Goal: Information Seeking & Learning: Compare options

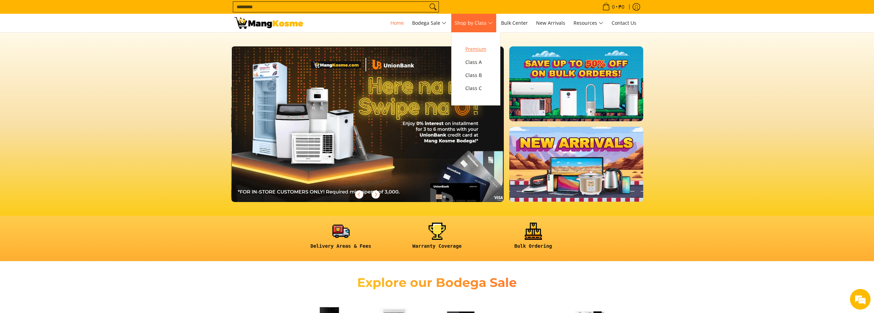
scroll to position [0, 273]
click at [486, 50] on span "Premium" at bounding box center [475, 49] width 21 height 9
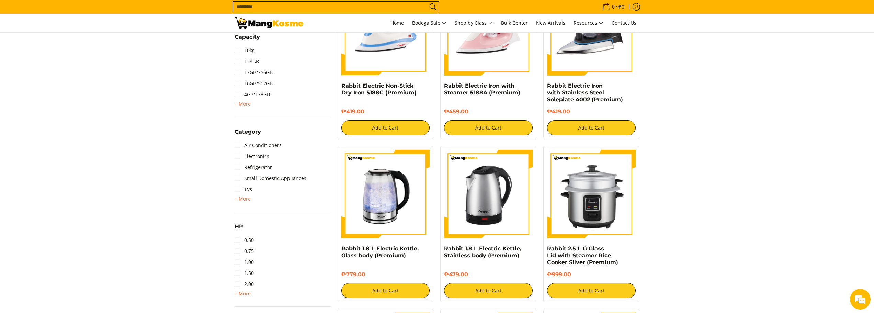
scroll to position [309, 0]
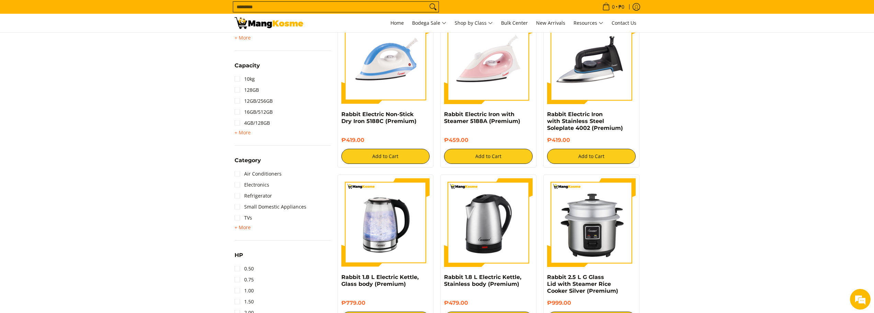
click at [243, 229] on span "+ More" at bounding box center [242, 227] width 16 height 5
click at [235, 219] on link "TVs" at bounding box center [243, 217] width 18 height 11
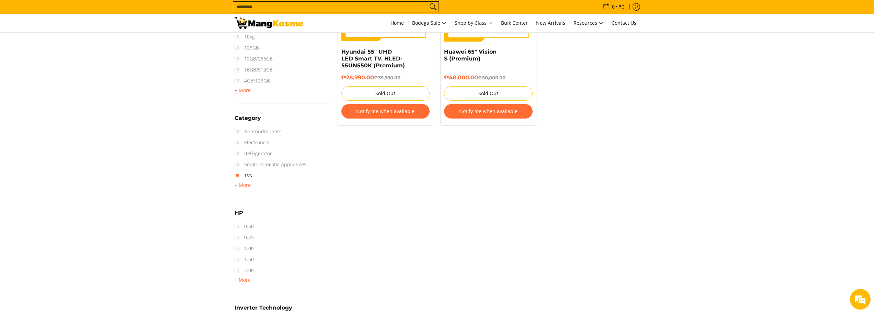
scroll to position [412, 0]
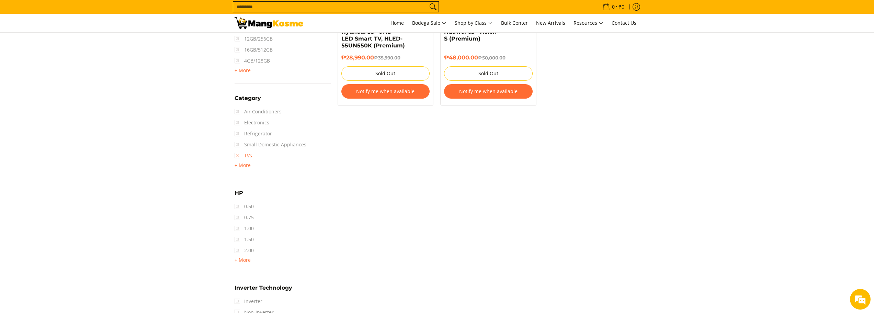
click at [237, 158] on link "TVs" at bounding box center [243, 155] width 18 height 11
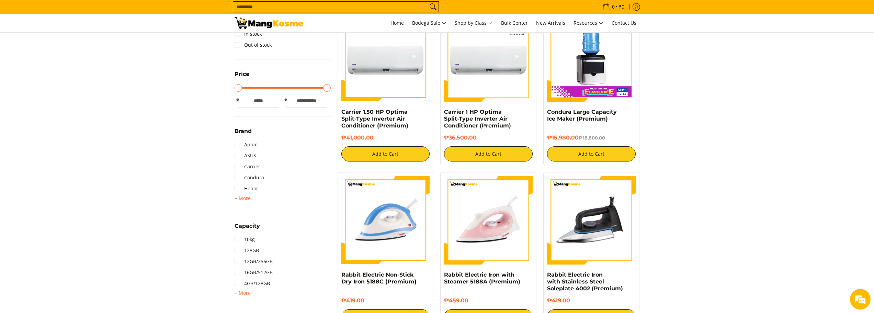
scroll to position [131, 0]
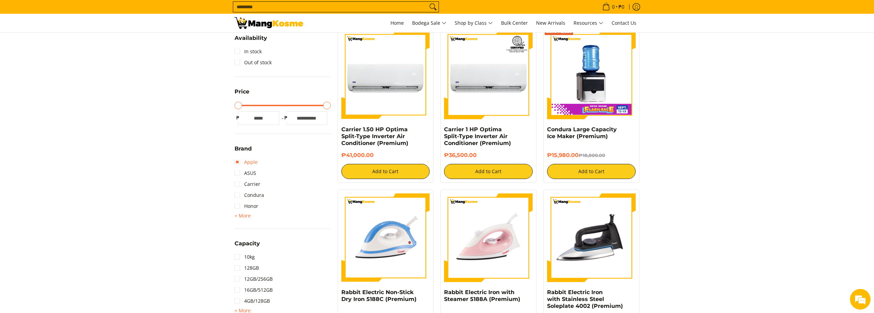
click at [237, 161] on link "Apple" at bounding box center [245, 162] width 23 height 11
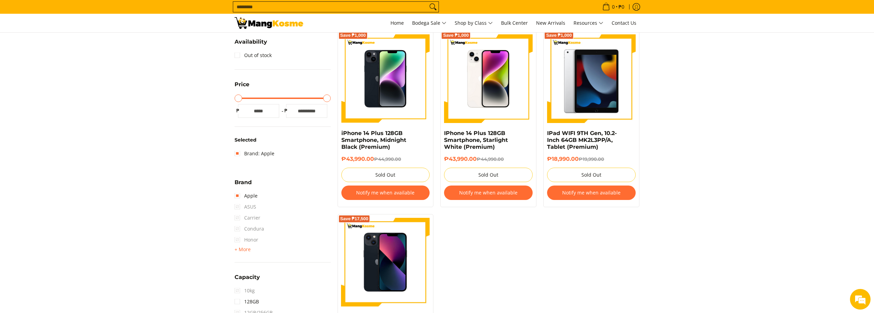
scroll to position [165, 0]
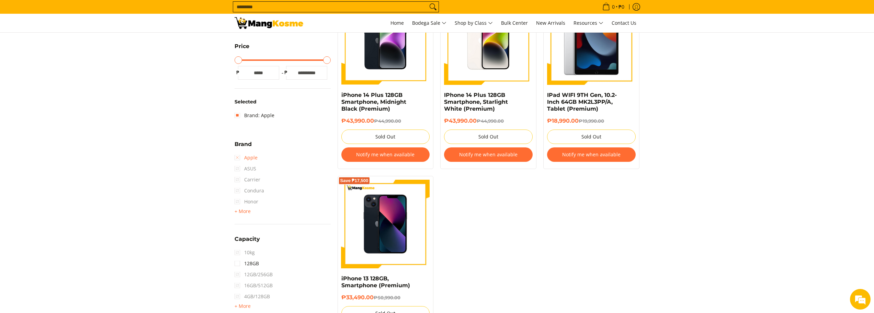
click at [239, 156] on link "Apple" at bounding box center [245, 157] width 23 height 11
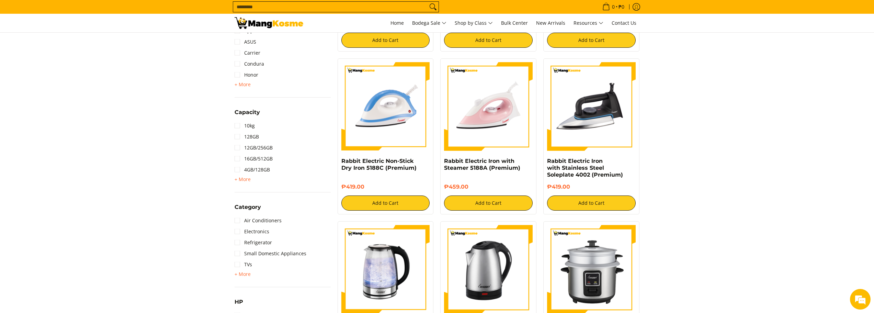
scroll to position [275, 0]
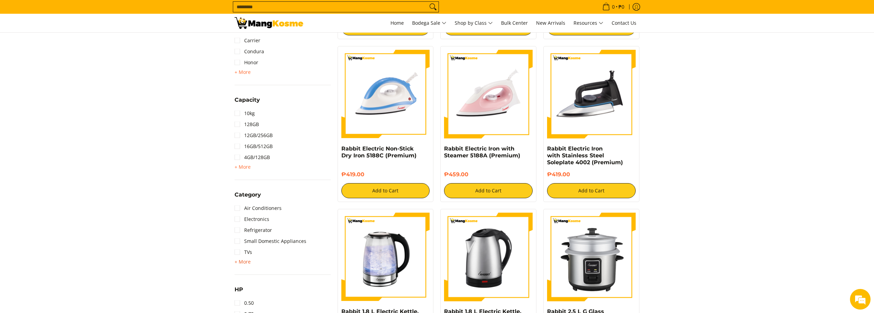
click at [248, 260] on span "+ More" at bounding box center [242, 261] width 16 height 5
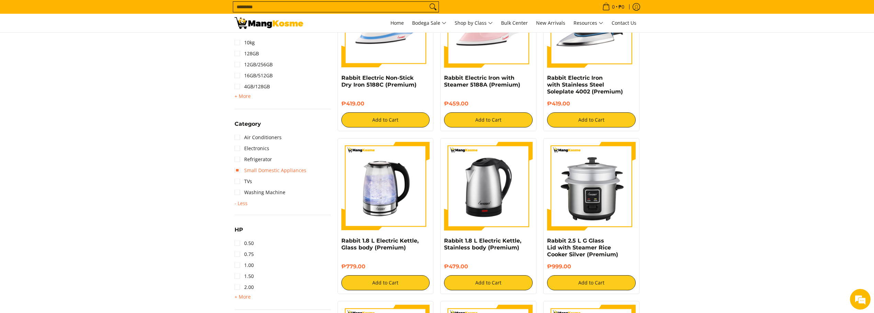
scroll to position [378, 0]
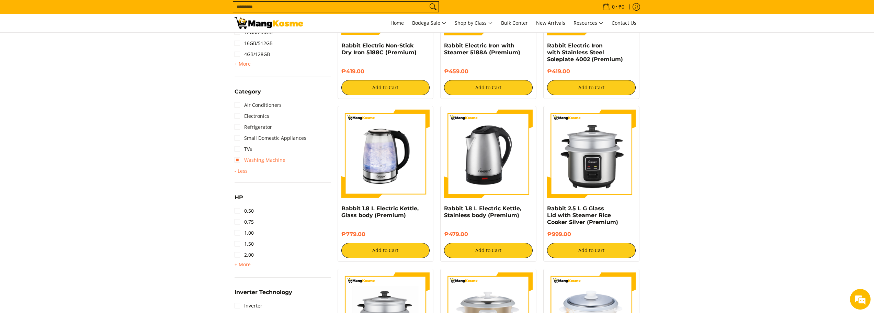
click at [269, 163] on link "Washing Machine" at bounding box center [259, 159] width 51 height 11
